Goal: Find specific page/section: Find specific page/section

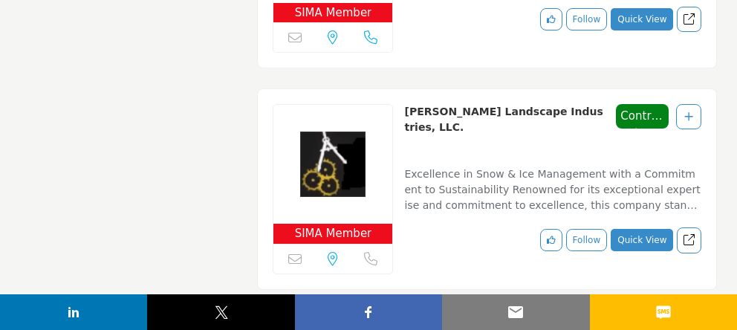
scroll to position [37384, 0]
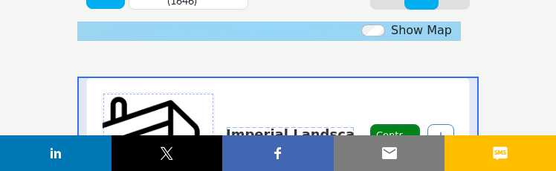
scroll to position [331, 0]
